Goal: Information Seeking & Learning: Learn about a topic

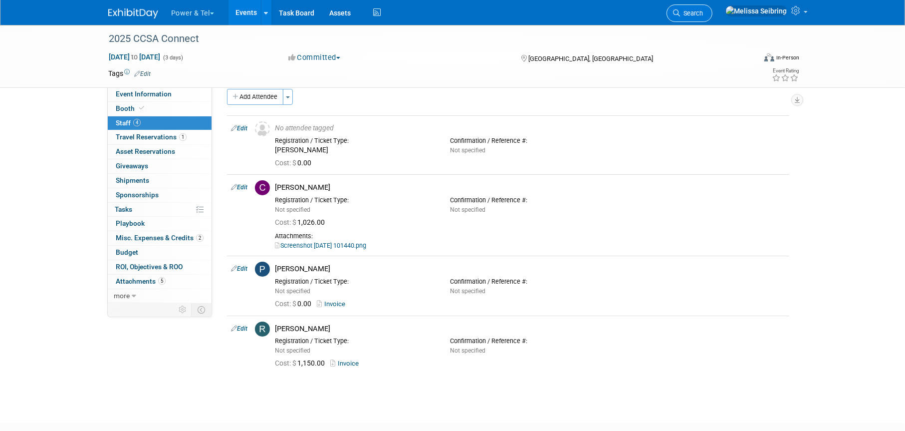
click at [711, 13] on link "Search" at bounding box center [690, 12] width 46 height 17
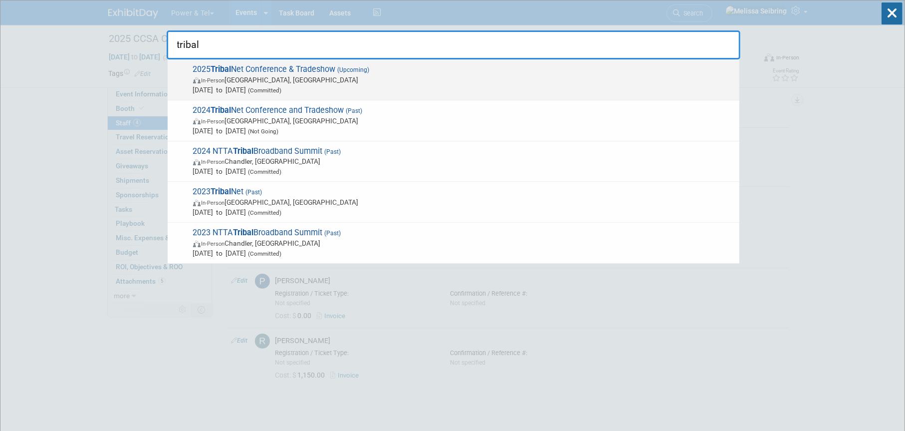
type input "tribal"
click at [220, 64] on strong "Tribal" at bounding box center [221, 68] width 20 height 9
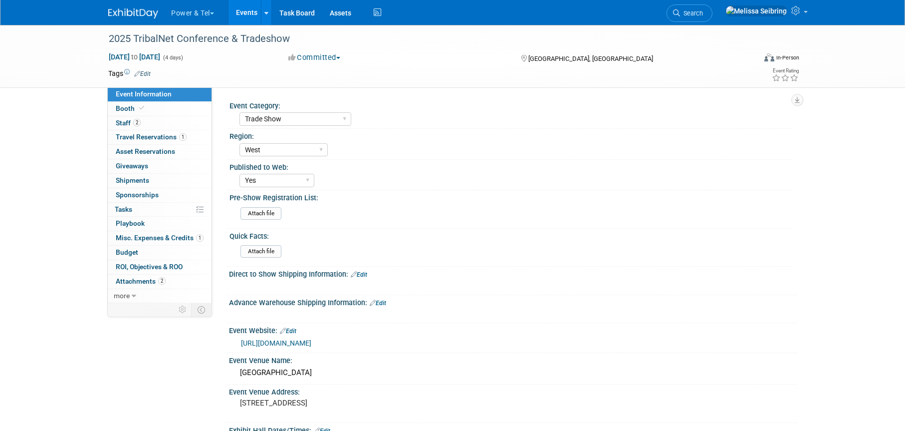
select select "Trade Show"
select select "West"
select select "Yes"
click at [126, 109] on span "Booth" at bounding box center [131, 108] width 30 height 8
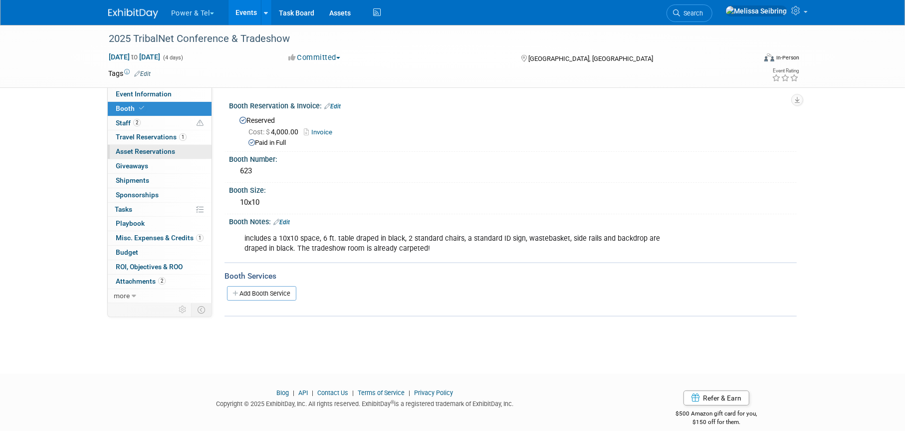
click at [154, 153] on span "Asset Reservations 0" at bounding box center [145, 151] width 59 height 8
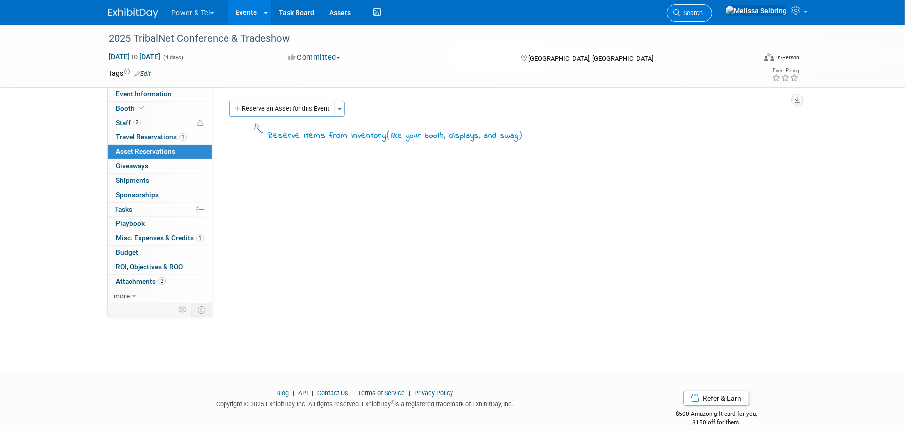
click at [713, 16] on link "Search" at bounding box center [690, 12] width 46 height 17
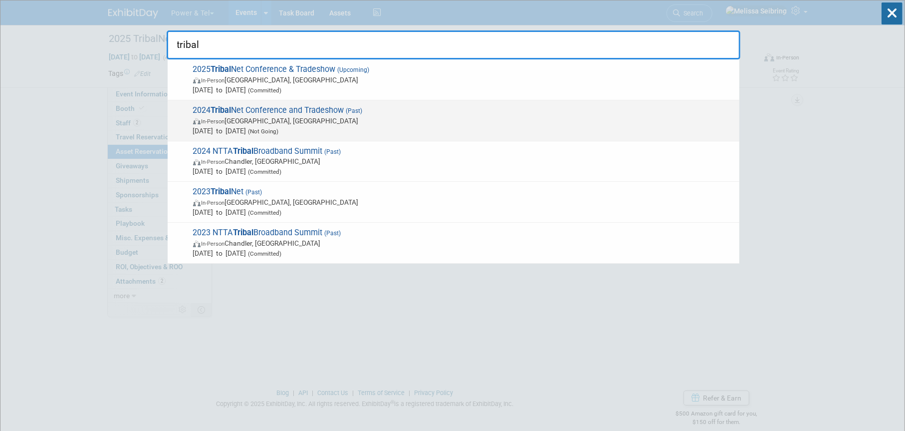
type input "tribal"
click at [258, 115] on span "2024 Tribal Net Conference and Tradeshow (Past) In-Person [GEOGRAPHIC_DATA], [G…" at bounding box center [462, 120] width 544 height 30
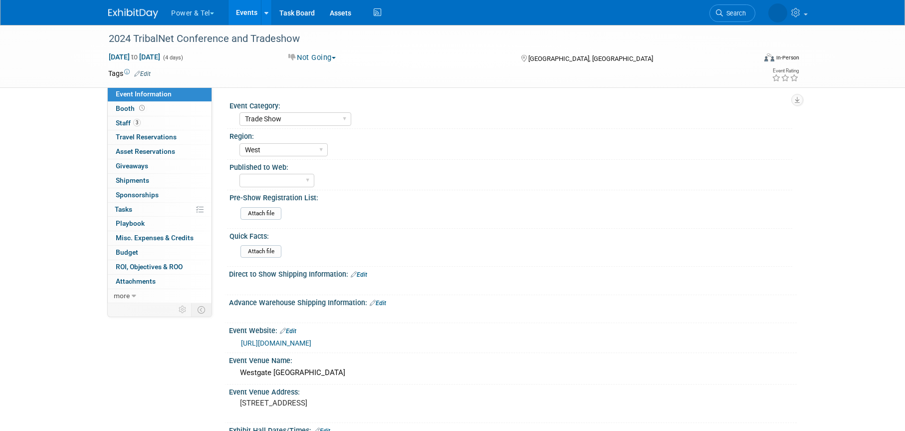
select select "Trade Show"
select select "West"
click at [122, 108] on span "Booth" at bounding box center [131, 108] width 31 height 8
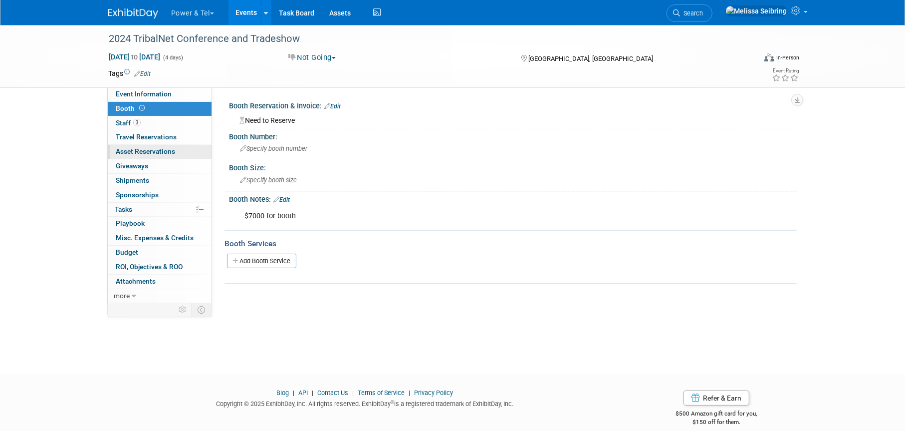
click at [148, 149] on span "Asset Reservations 0" at bounding box center [145, 151] width 59 height 8
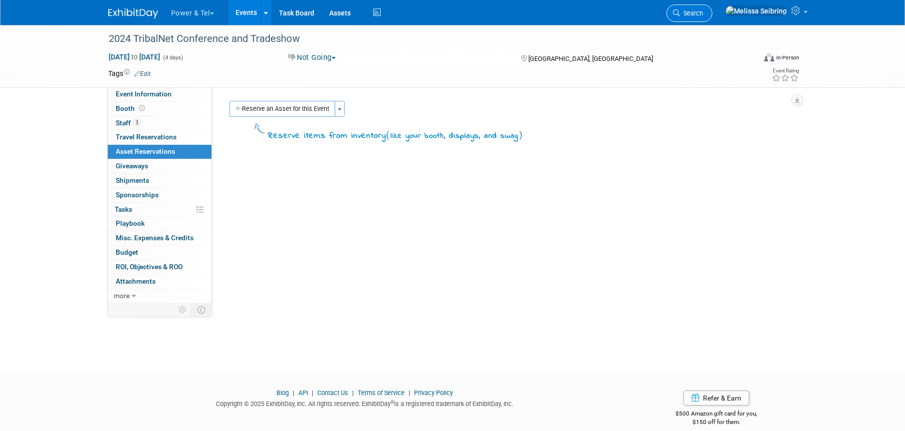
drag, startPoint x: 731, startPoint y: 9, endPoint x: 662, endPoint y: 13, distance: 68.9
click at [703, 9] on span "Search" at bounding box center [691, 12] width 23 height 7
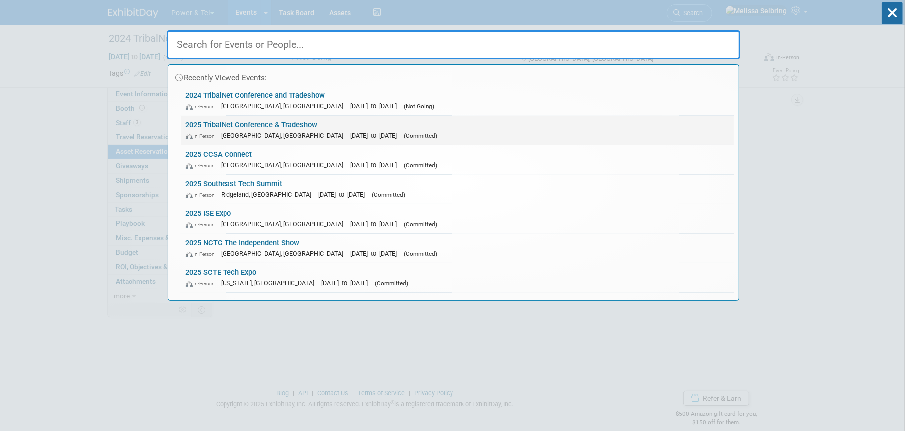
click at [272, 122] on link "2025 TribalNet Conference & Tradeshow In-Person Reno, NV Sep 15, 2025 to Sep 18…" at bounding box center [457, 130] width 553 height 29
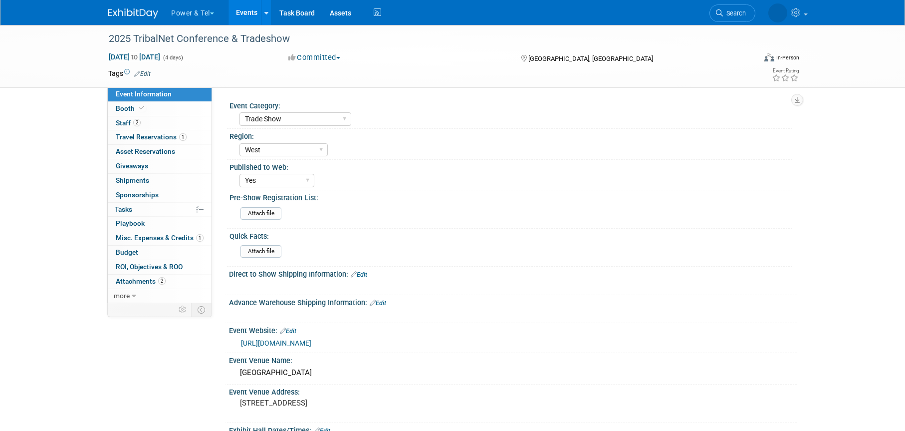
select select "Trade Show"
select select "West"
select select "Yes"
click at [311, 344] on link "https://tribalhub.com/events/tribalnet-conferences/2025-tribalnet-conference-tr…" at bounding box center [276, 343] width 70 height 8
